Goal: Task Accomplishment & Management: Complete application form

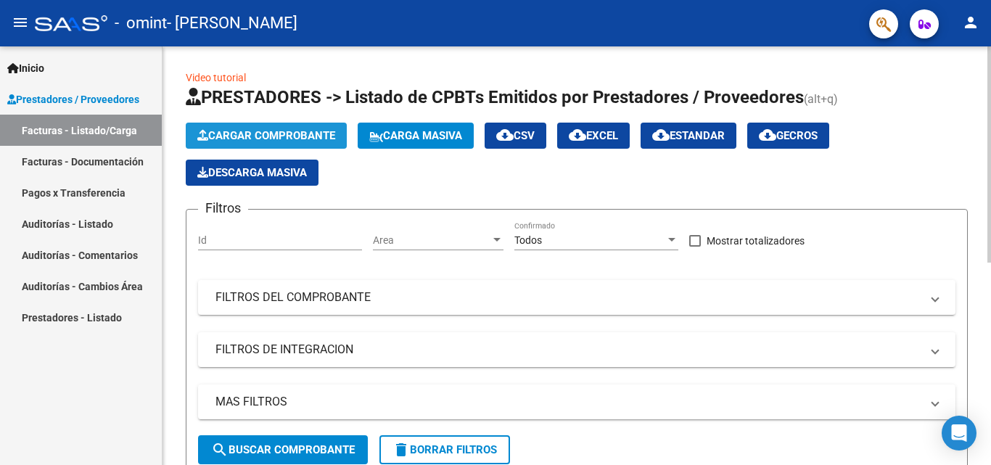
click at [290, 135] on span "Cargar Comprobante" at bounding box center [266, 135] width 138 height 13
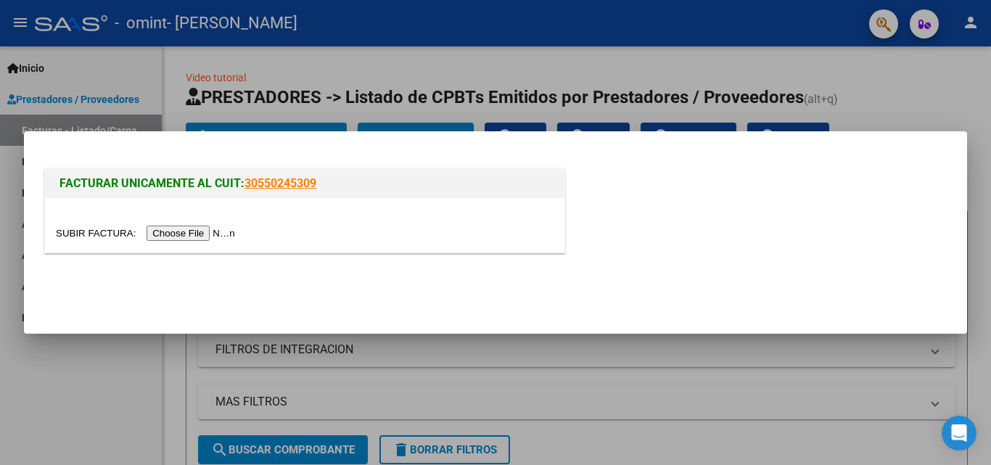
click at [180, 237] on input "file" at bounding box center [148, 233] width 184 height 15
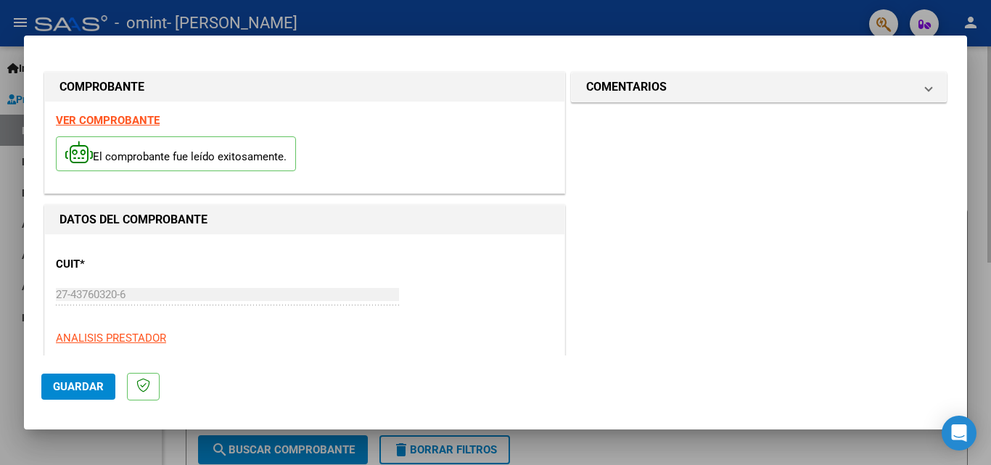
drag, startPoint x: 443, startPoint y: 443, endPoint x: 424, endPoint y: 443, distance: 19.6
click at [443, 443] on div at bounding box center [495, 232] width 991 height 465
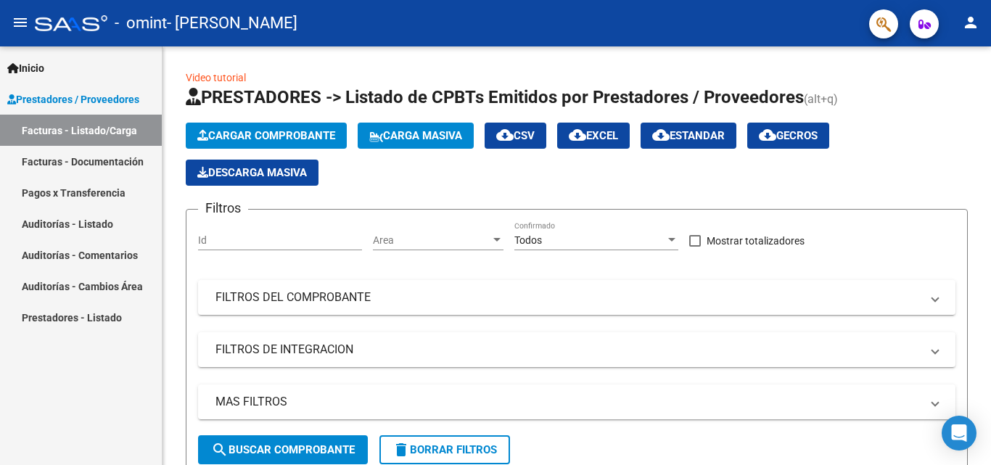
click at [82, 95] on span "Prestadores / Proveedores" at bounding box center [73, 99] width 132 height 16
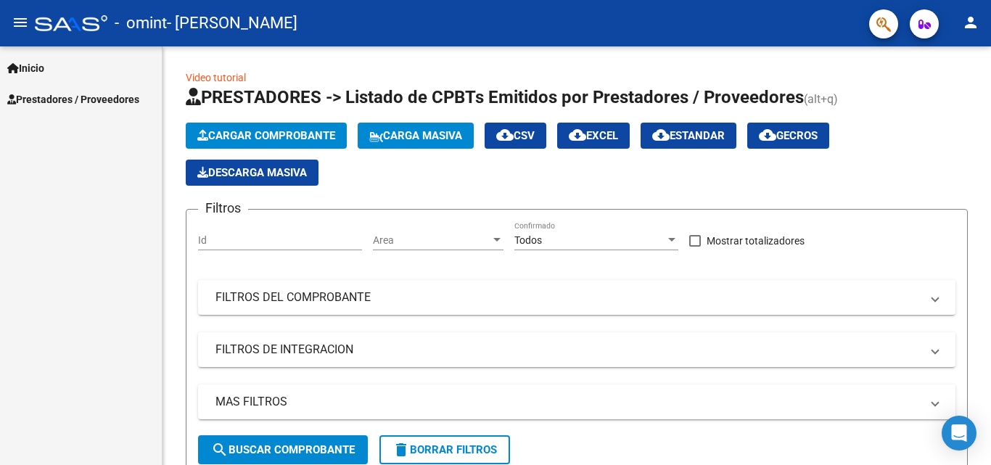
click at [82, 95] on span "Prestadores / Proveedores" at bounding box center [73, 99] width 132 height 16
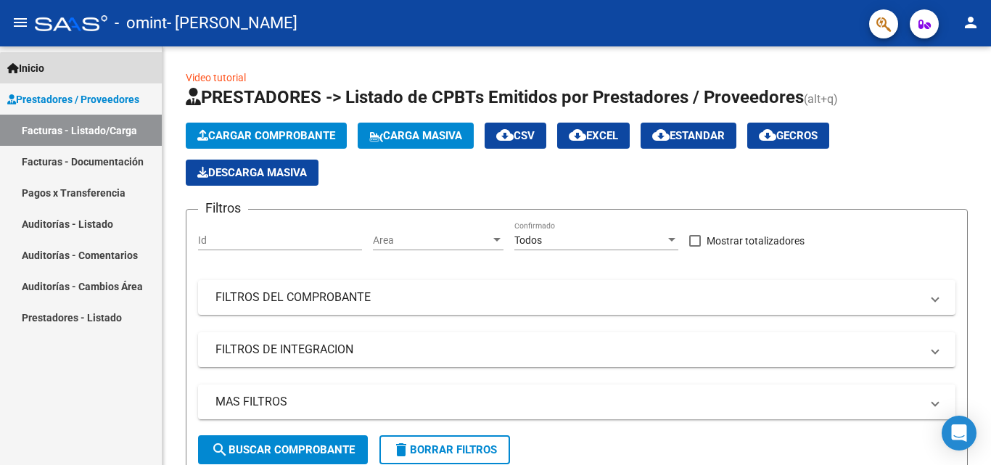
click at [88, 73] on link "Inicio" at bounding box center [81, 67] width 162 height 31
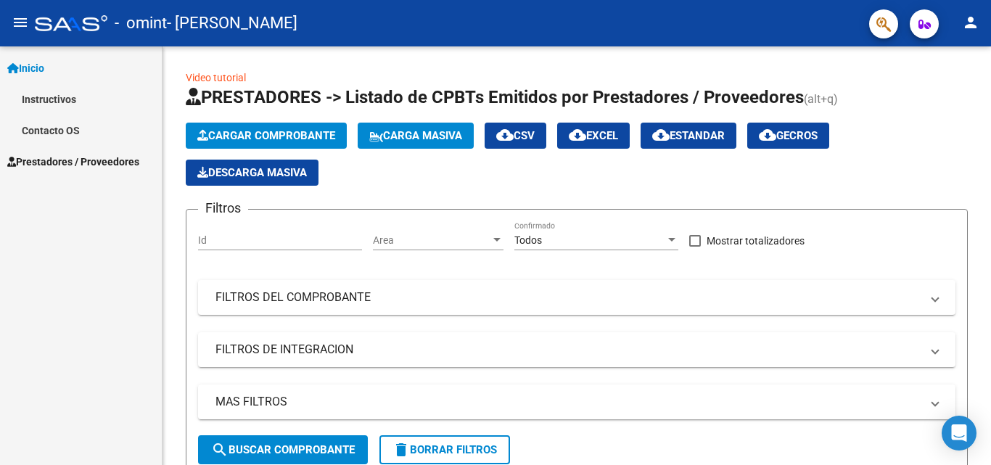
click at [70, 96] on link "Instructivos" at bounding box center [81, 98] width 162 height 31
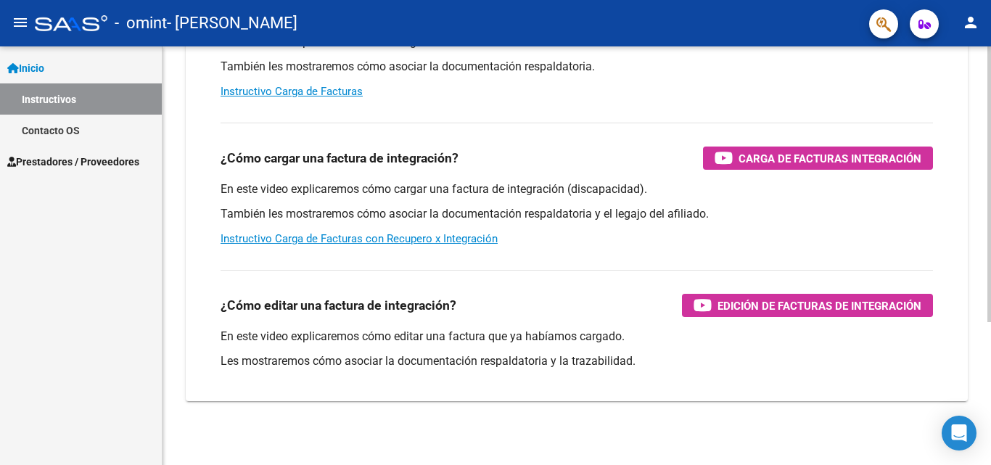
scroll to position [218, 0]
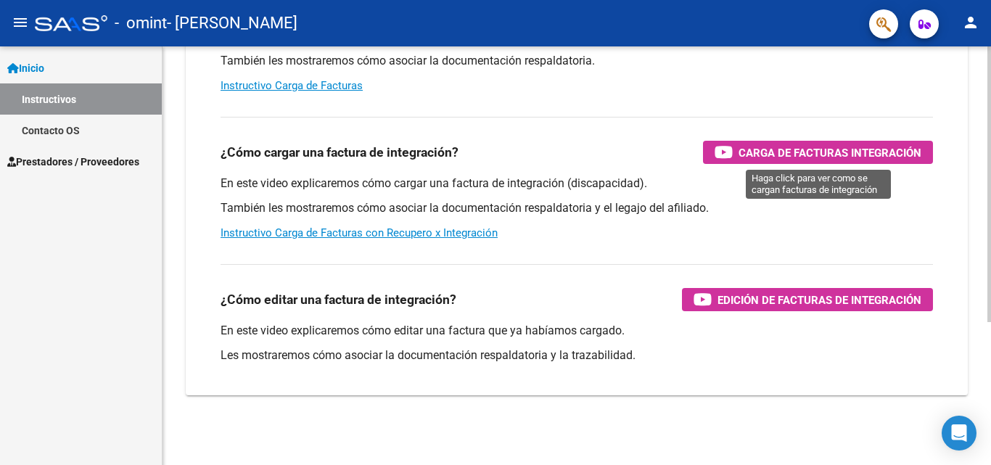
click at [789, 158] on span "Carga de Facturas Integración" at bounding box center [830, 153] width 183 height 18
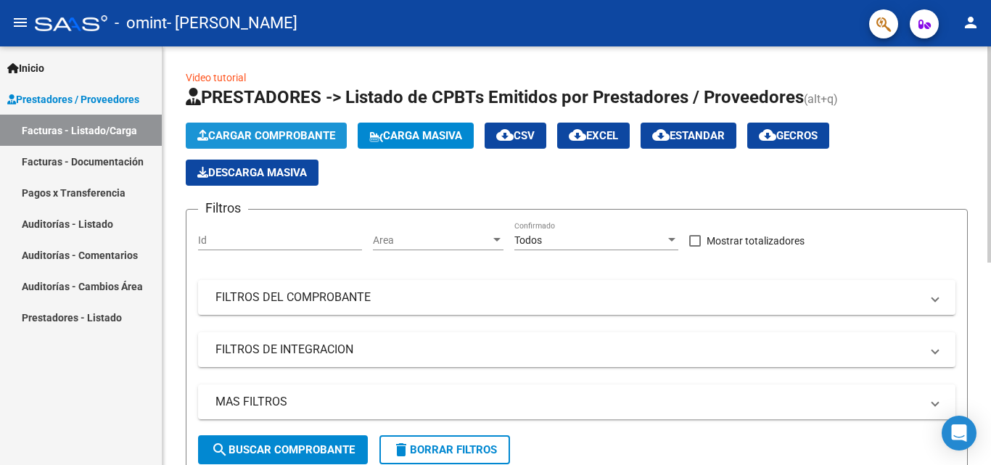
click at [270, 134] on span "Cargar Comprobante" at bounding box center [266, 135] width 138 height 13
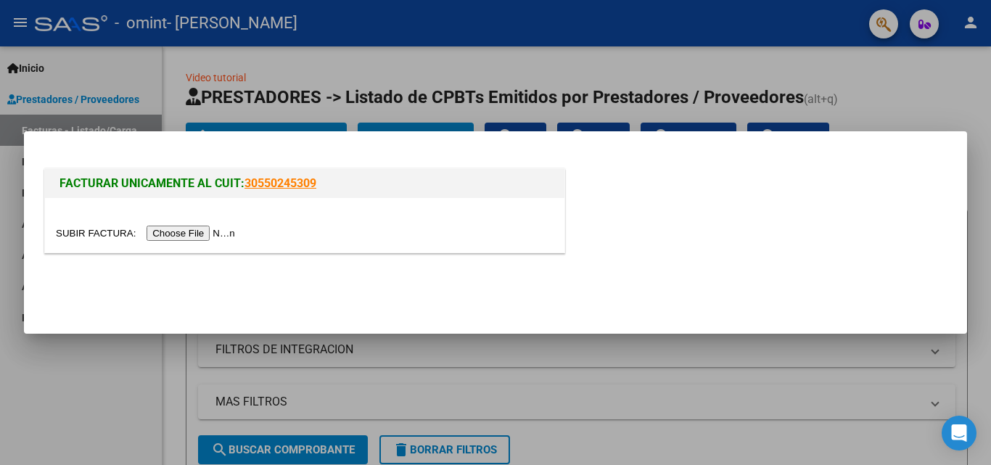
click at [179, 237] on input "file" at bounding box center [148, 233] width 184 height 15
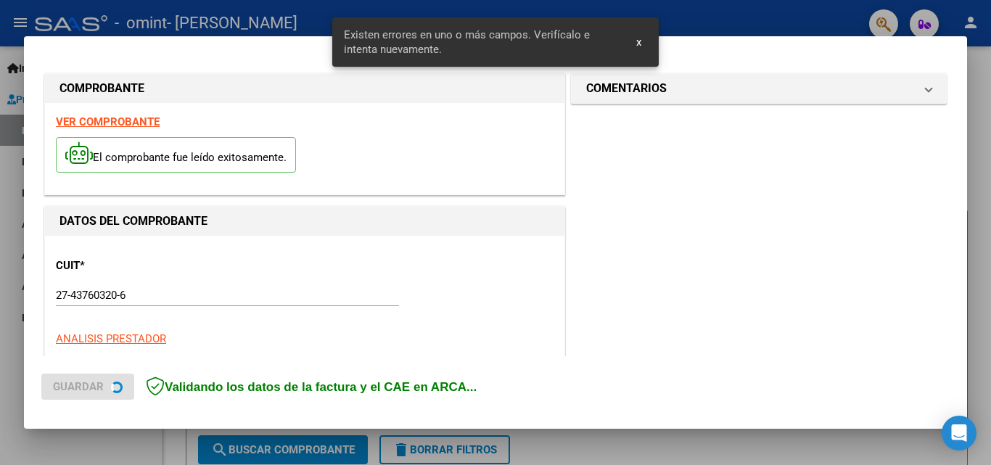
scroll to position [327, 0]
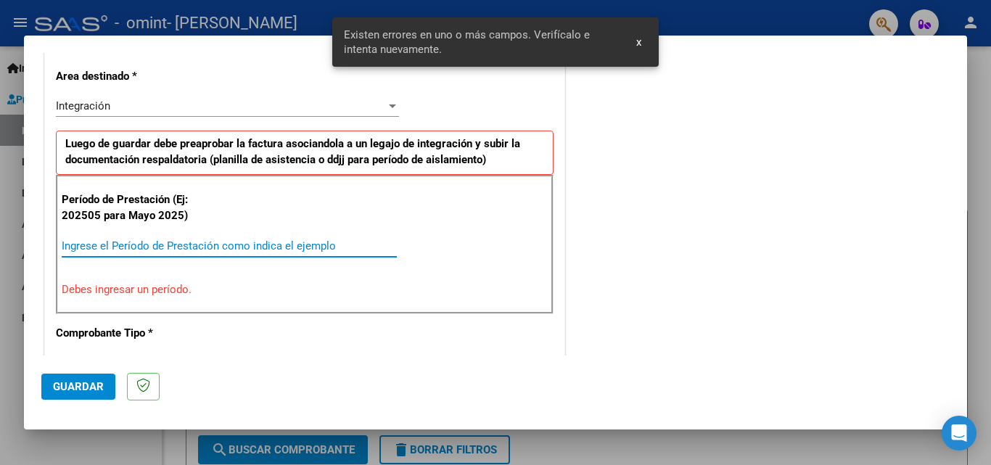
click at [156, 245] on input "Ingrese el Período de Prestación como indica el ejemplo" at bounding box center [229, 245] width 335 height 13
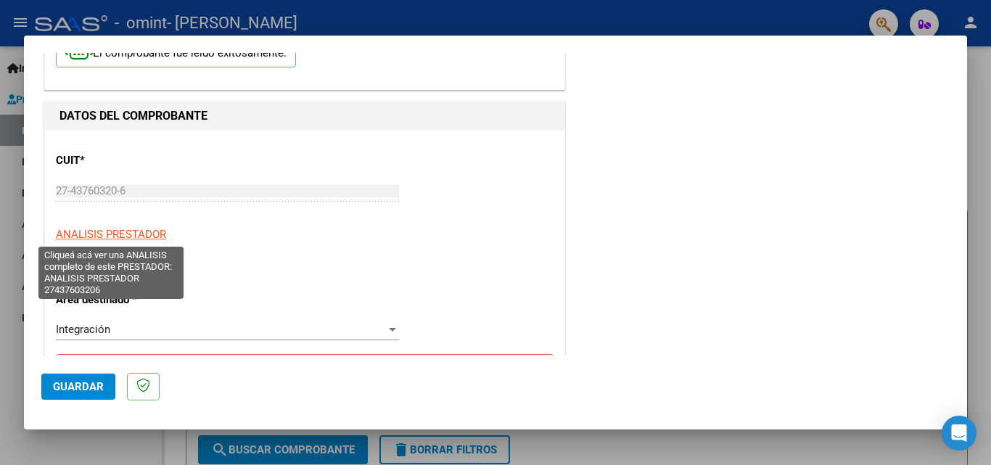
scroll to position [0, 0]
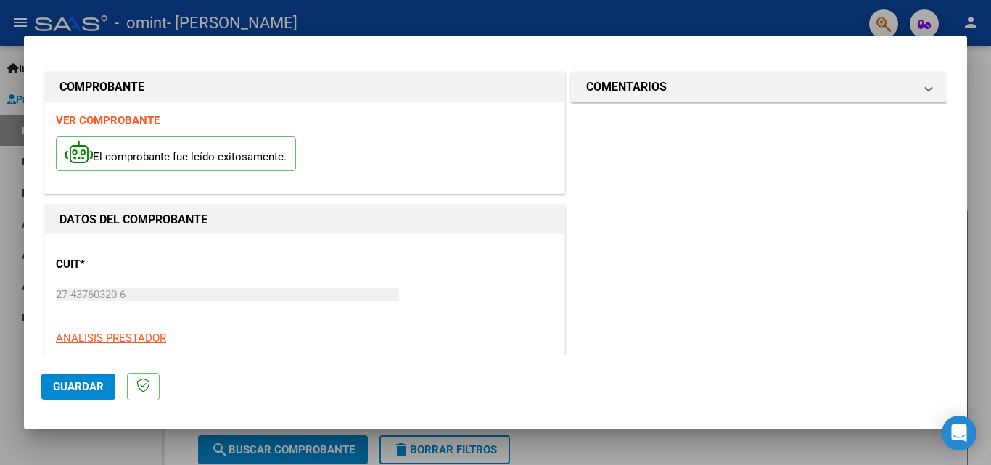
type input "202509"
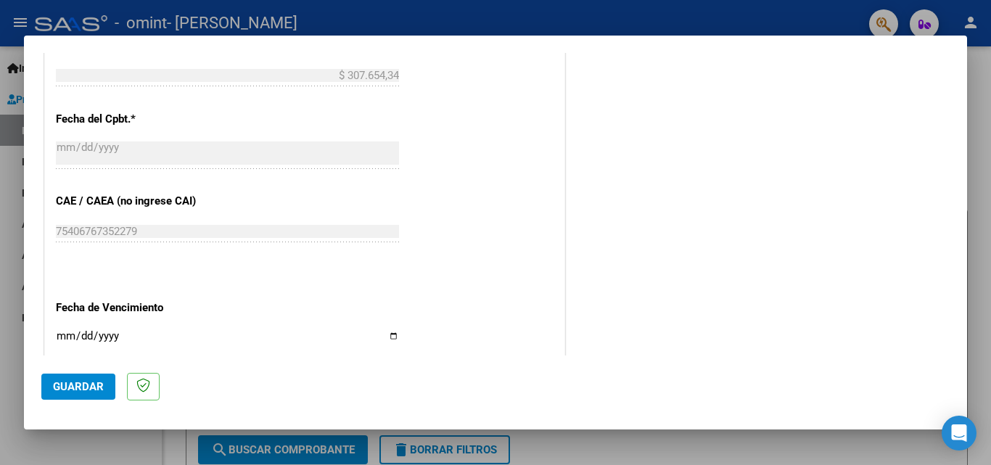
scroll to position [798, 0]
click at [78, 390] on span "Guardar" at bounding box center [78, 386] width 51 height 13
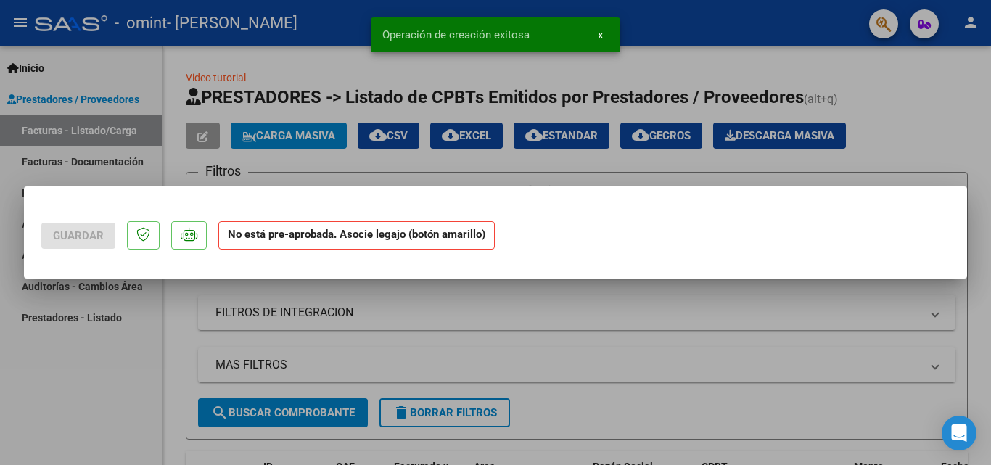
scroll to position [0, 0]
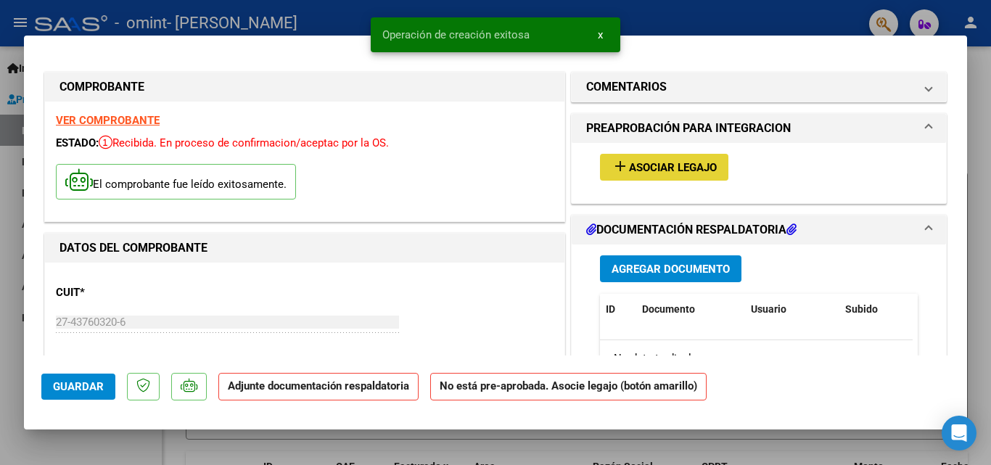
click at [671, 168] on span "Asociar Legajo" at bounding box center [673, 167] width 88 height 13
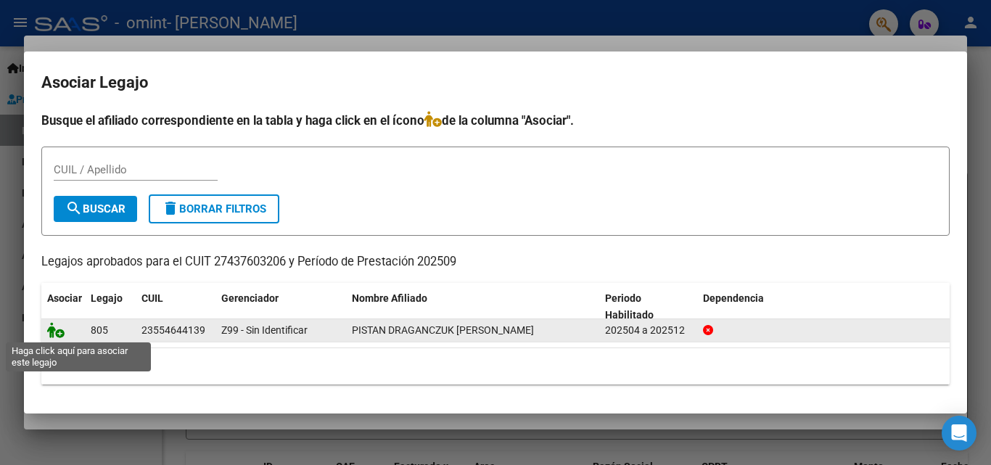
click at [57, 333] on icon at bounding box center [55, 330] width 17 height 16
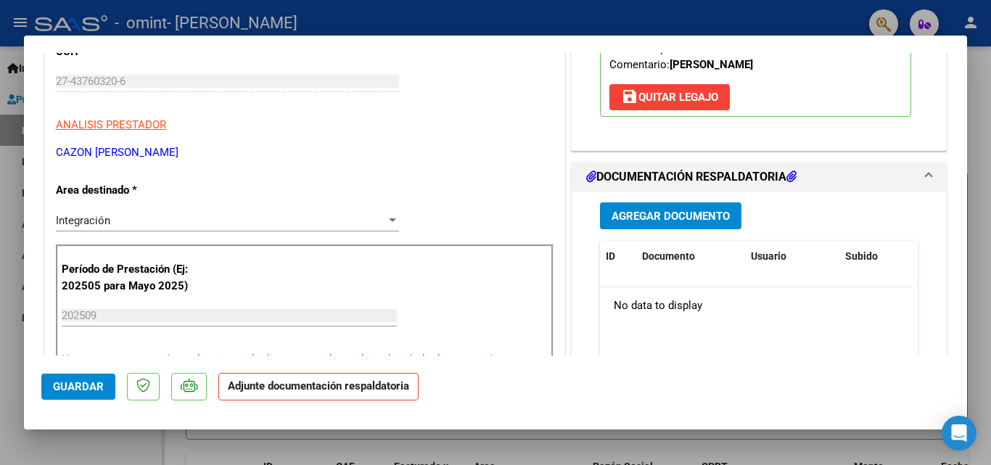
scroll to position [290, 0]
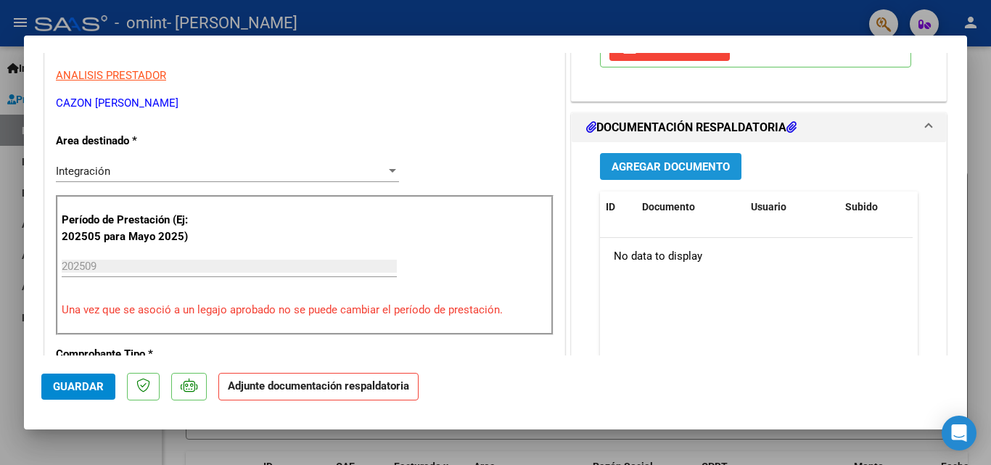
click at [681, 173] on span "Agregar Documento" at bounding box center [671, 166] width 118 height 13
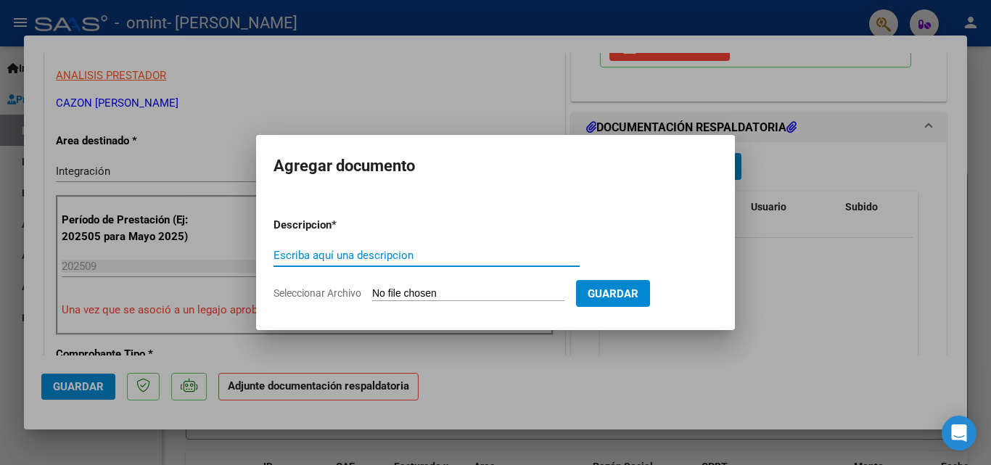
click at [493, 259] on input "Escriba aquí una descripcion" at bounding box center [427, 255] width 306 height 13
type input "PLANILLA DE ASISTENCIA"
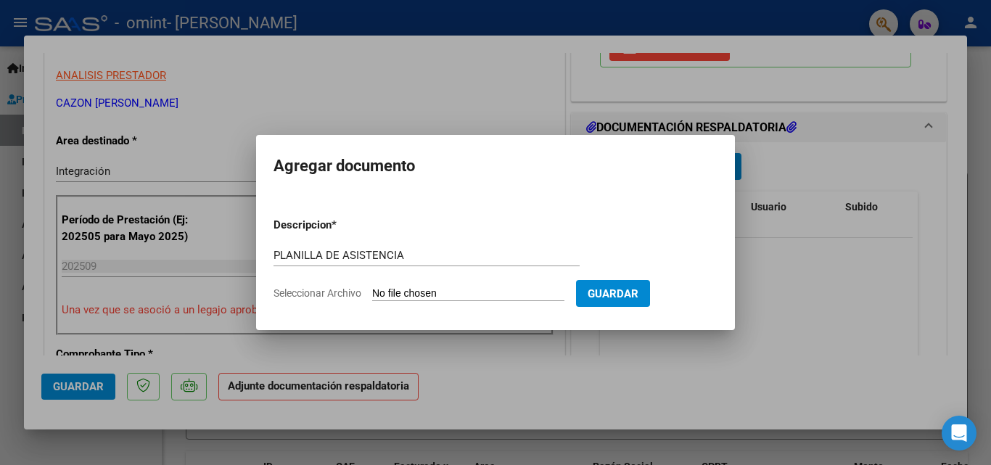
click at [517, 297] on input "Seleccionar Archivo" at bounding box center [468, 294] width 192 height 14
type input "C:\fakepath\PLANILLA DE ASISTENCIA SEPTIEMBRE.pdf"
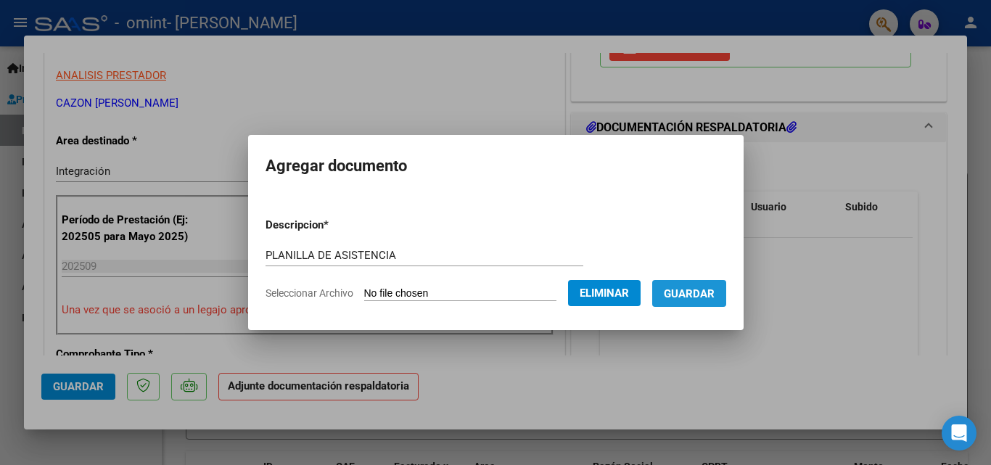
click at [686, 302] on button "Guardar" at bounding box center [689, 293] width 74 height 27
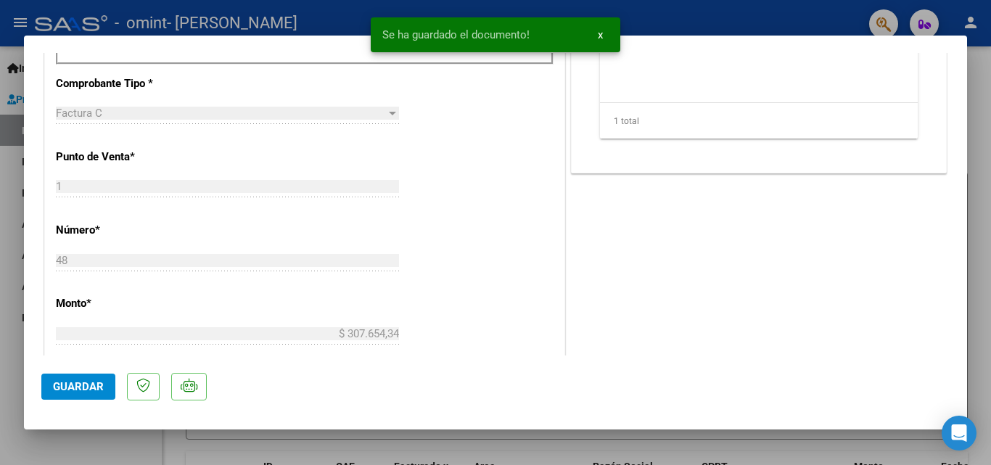
scroll to position [0, 0]
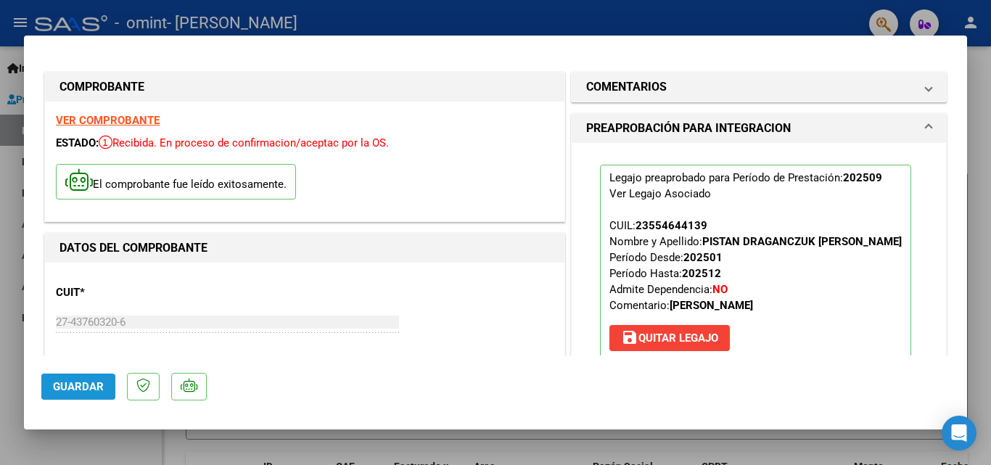
click at [90, 393] on span "Guardar" at bounding box center [78, 386] width 51 height 13
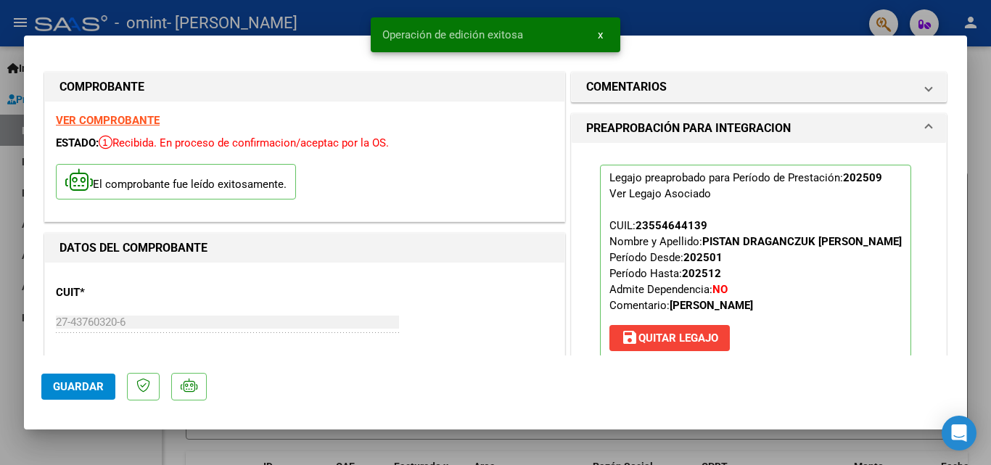
click at [709, 435] on div at bounding box center [495, 232] width 991 height 465
